Goal: Use online tool/utility: Use online tool/utility

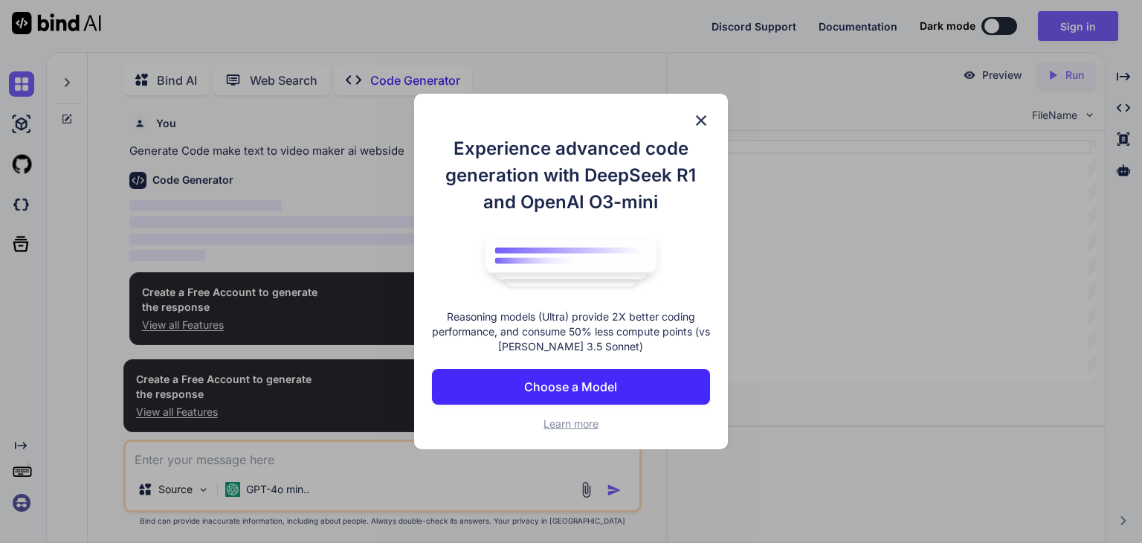
scroll to position [5, 0]
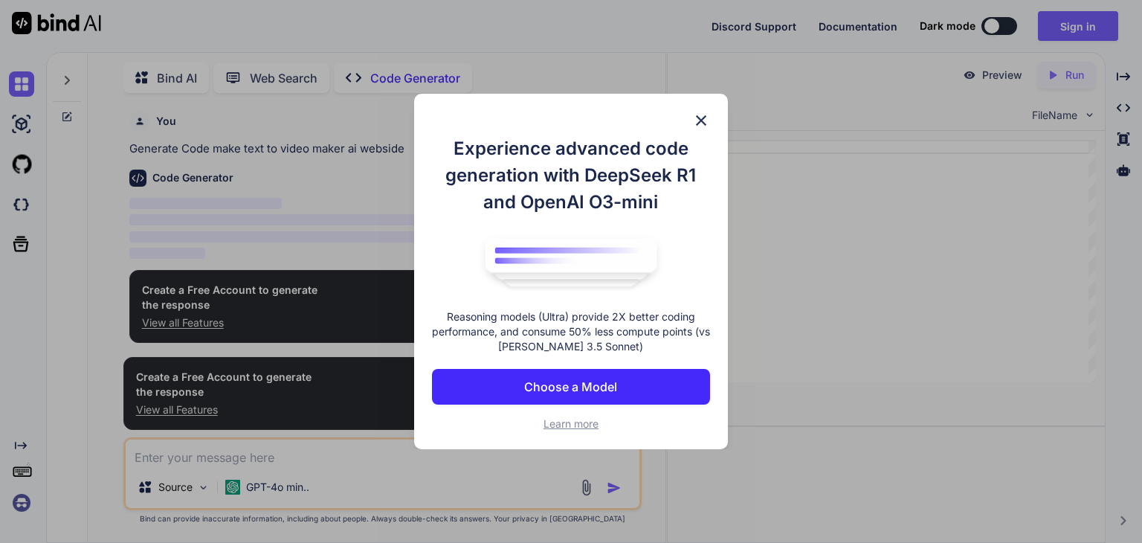
type textarea "x"
click at [702, 114] on img at bounding box center [701, 121] width 18 height 18
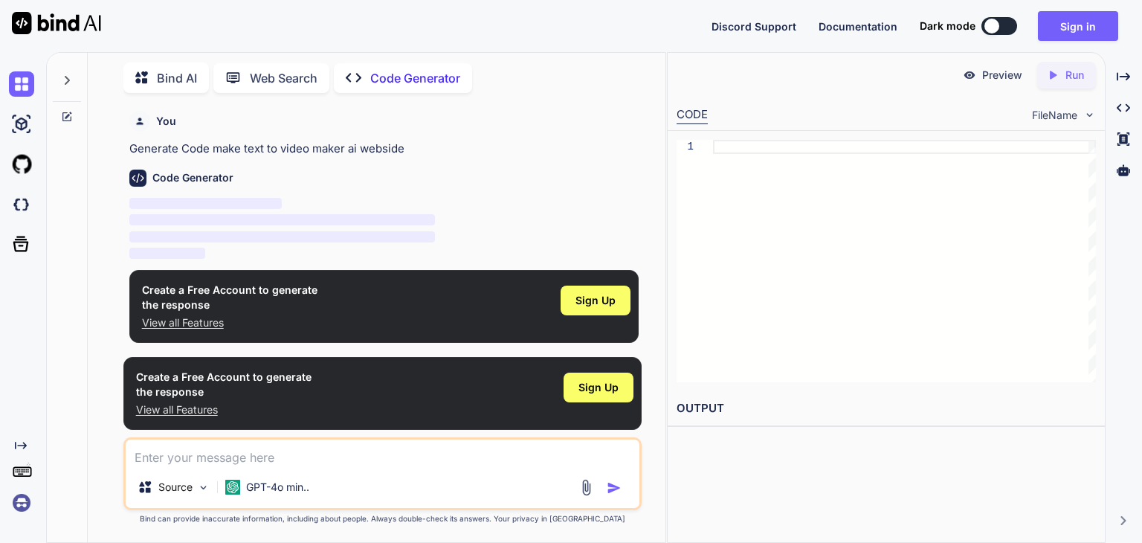
click at [477, 206] on p "‌" at bounding box center [383, 204] width 509 height 17
click at [275, 461] on textarea at bounding box center [383, 452] width 514 height 27
paste textarea "[URL]"
click at [259, 462] on textarea "[URL]" at bounding box center [383, 452] width 514 height 27
click at [616, 482] on img "button" at bounding box center [614, 487] width 15 height 15
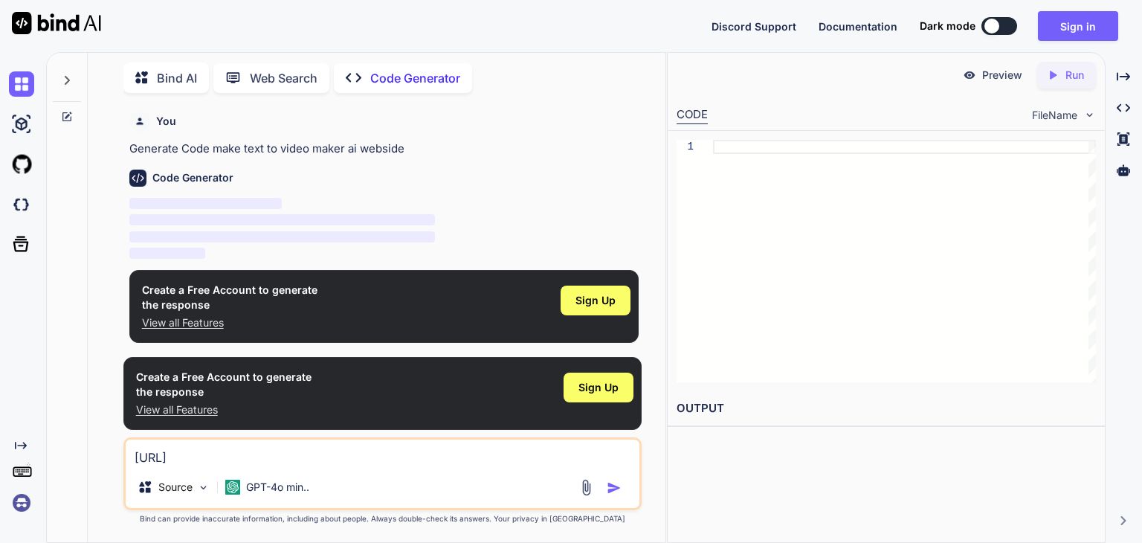
click at [613, 483] on img "button" at bounding box center [614, 487] width 15 height 15
click at [296, 447] on textarea "[URL]" at bounding box center [383, 452] width 514 height 27
type textarea "[URL] clone this website"
click at [607, 482] on img "button" at bounding box center [614, 487] width 15 height 15
click at [611, 485] on img "button" at bounding box center [614, 487] width 15 height 15
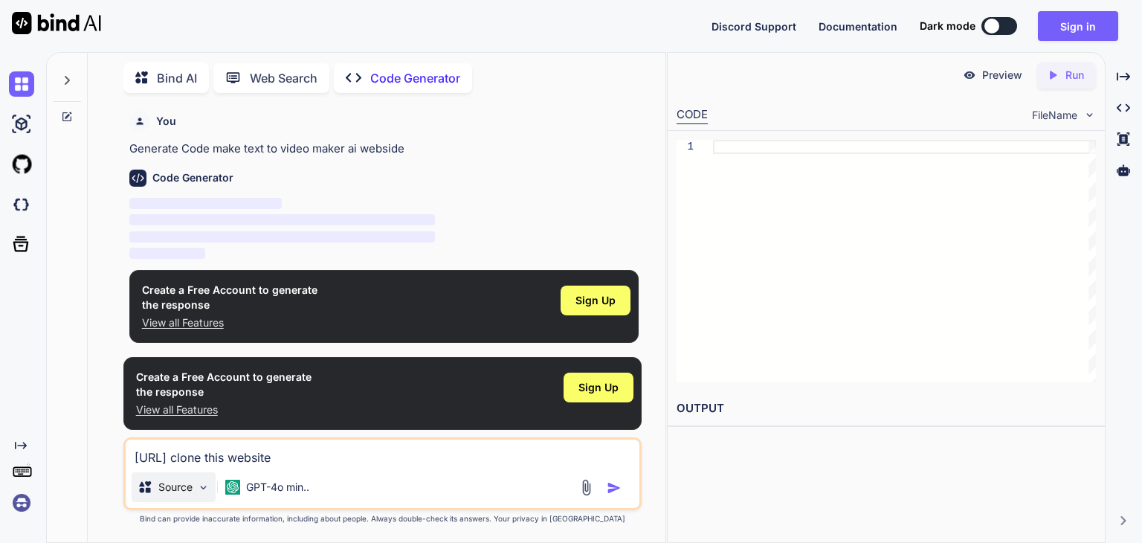
drag, startPoint x: 419, startPoint y: 459, endPoint x: 164, endPoint y: 480, distance: 255.8
click at [85, 456] on div "Bind AI Web Search Created with Pixso. Code Generator You Generate Code make te…" at bounding box center [356, 296] width 619 height 491
